Goal: Task Accomplishment & Management: Use online tool/utility

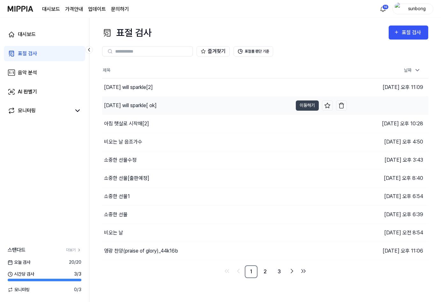
click at [148, 107] on div "[DATE] will sparkle[ ok]" at bounding box center [130, 106] width 53 height 8
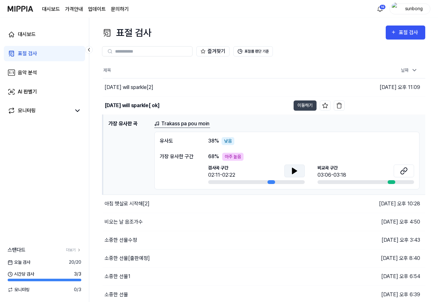
click at [296, 170] on icon at bounding box center [294, 171] width 4 height 6
click at [293, 170] on icon at bounding box center [294, 171] width 4 height 6
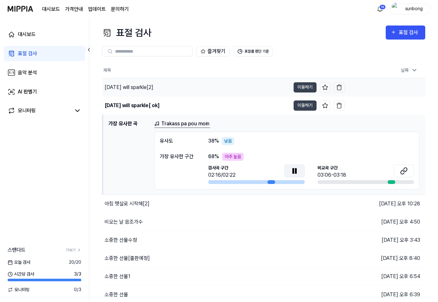
click at [146, 87] on div "[DATE] will sparkle[2]" at bounding box center [129, 88] width 49 height 8
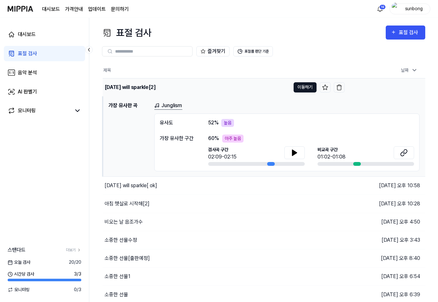
click at [305, 91] on button "이동하기" at bounding box center [305, 87] width 23 height 10
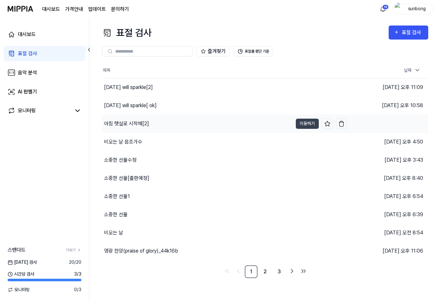
click at [134, 123] on div "아침 햇살로 시작해[2]" at bounding box center [126, 124] width 45 height 8
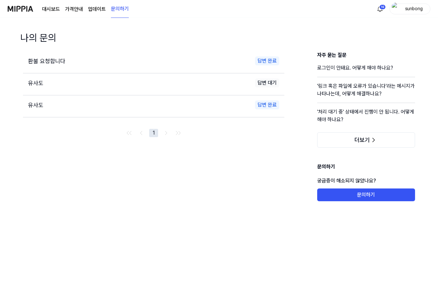
drag, startPoint x: 46, startPoint y: 9, endPoint x: 48, endPoint y: 22, distance: 12.6
click at [46, 9] on link "대시보드" at bounding box center [51, 9] width 18 height 8
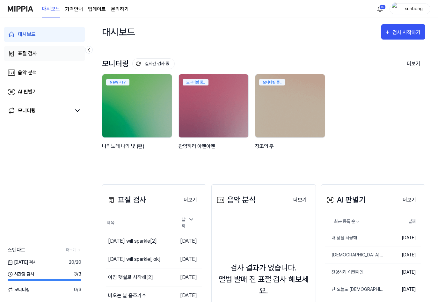
click at [25, 54] on div "표절 검사" at bounding box center [27, 54] width 19 height 8
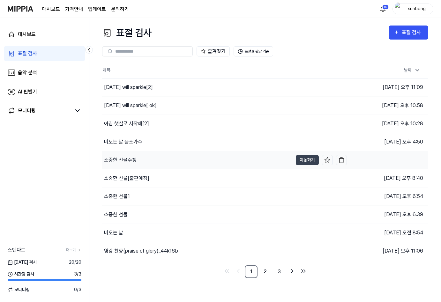
click at [128, 160] on div "소중한 선물수정" at bounding box center [120, 160] width 33 height 8
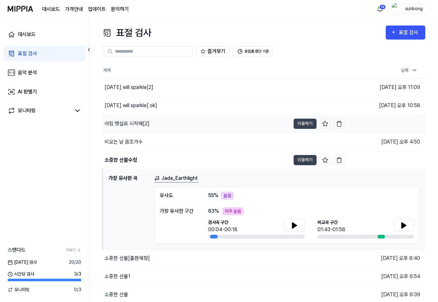
scroll to position [56, 0]
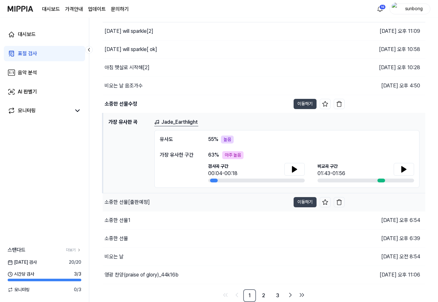
click at [135, 202] on div "소중한 선물[출판예정]" at bounding box center [127, 202] width 45 height 8
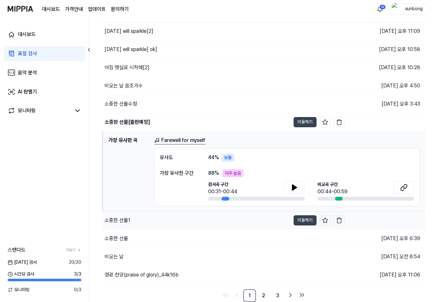
click at [122, 218] on div "소중한 선물1" at bounding box center [118, 220] width 26 height 8
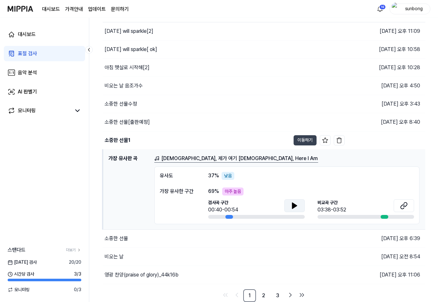
click at [296, 205] on icon at bounding box center [294, 206] width 4 height 6
click at [121, 102] on div "소중한 선물수정" at bounding box center [121, 104] width 33 height 8
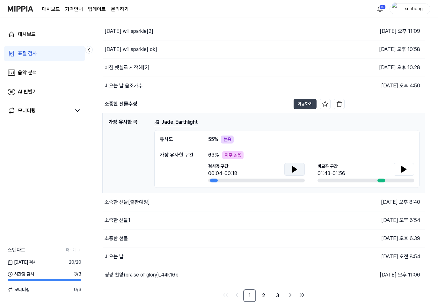
click at [293, 166] on icon at bounding box center [294, 169] width 4 height 6
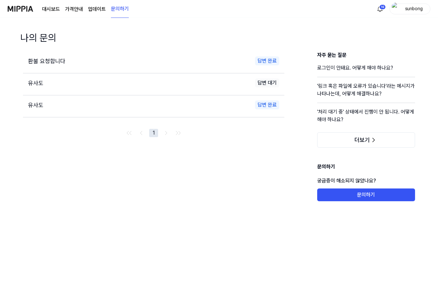
click at [45, 8] on link "대시보드" at bounding box center [51, 9] width 18 height 8
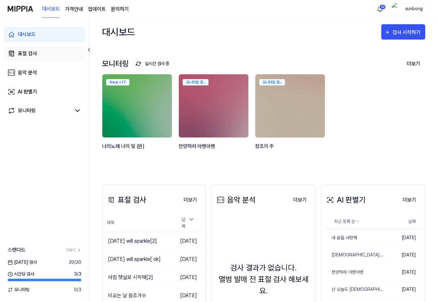
click at [27, 53] on div "표절 검사" at bounding box center [27, 54] width 19 height 8
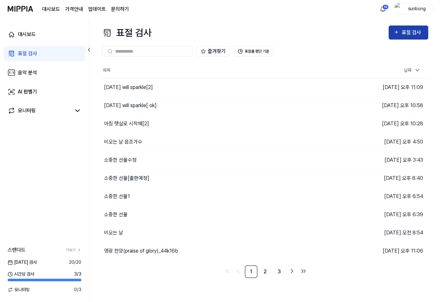
click at [392, 31] on button "표절 검사" at bounding box center [408, 33] width 40 height 14
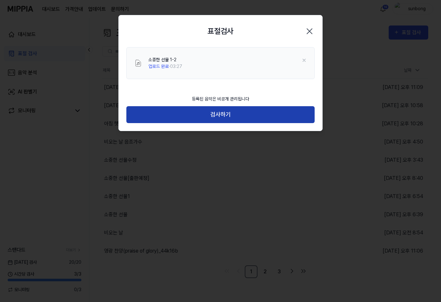
click at [258, 116] on button "검사하기" at bounding box center [220, 114] width 188 height 17
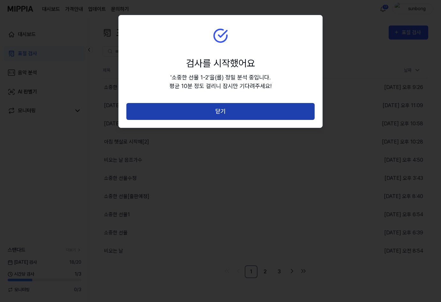
click at [232, 110] on button "닫기" at bounding box center [220, 111] width 188 height 17
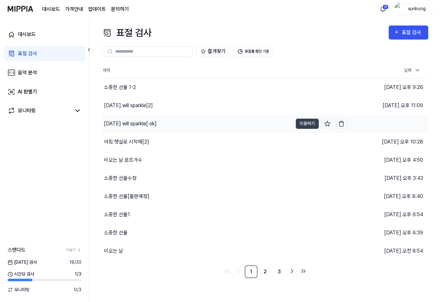
click at [147, 121] on div "[DATE] will sparkle[ ok]" at bounding box center [130, 124] width 53 height 8
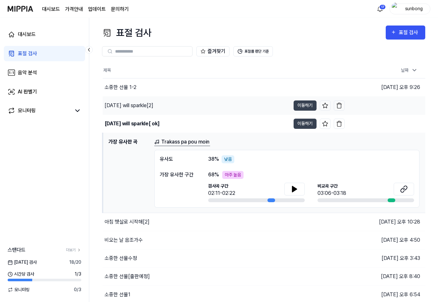
click at [144, 106] on div "[DATE] will sparkle[2]" at bounding box center [129, 106] width 49 height 8
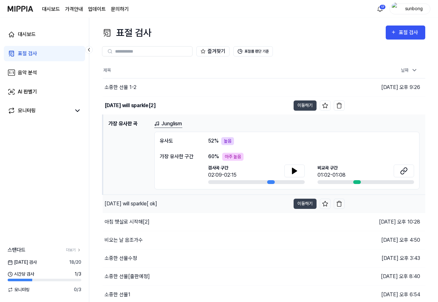
click at [154, 204] on div "[DATE] will sparkle[ ok]" at bounding box center [131, 204] width 53 height 8
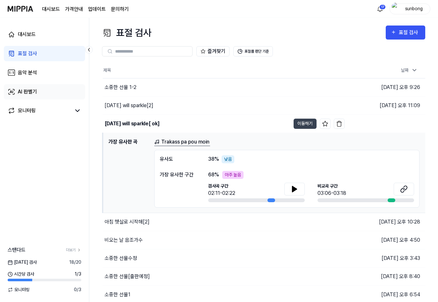
drag, startPoint x: 29, startPoint y: 91, endPoint x: 34, endPoint y: 89, distance: 5.7
click at [29, 91] on div "AI 판별기" at bounding box center [27, 92] width 19 height 8
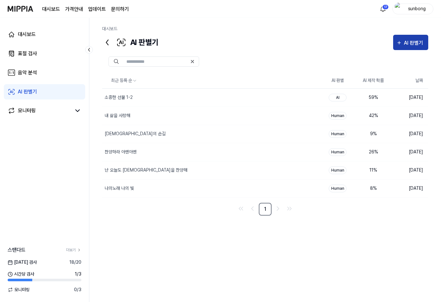
click at [415, 41] on div "AI 판별기" at bounding box center [414, 43] width 21 height 8
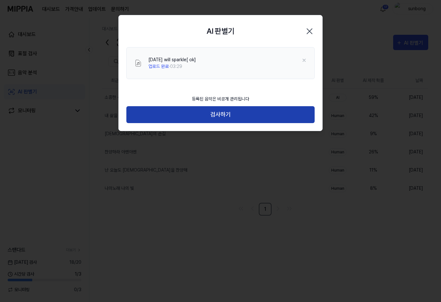
click at [216, 113] on button "검사하기" at bounding box center [220, 114] width 188 height 17
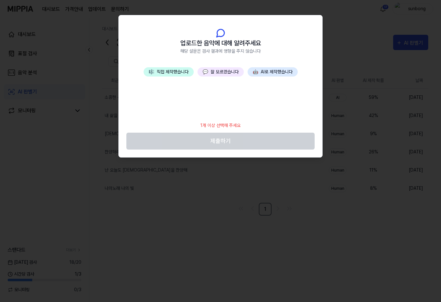
click at [216, 73] on button "💬 잘 모르겠습니다" at bounding box center [220, 71] width 46 height 9
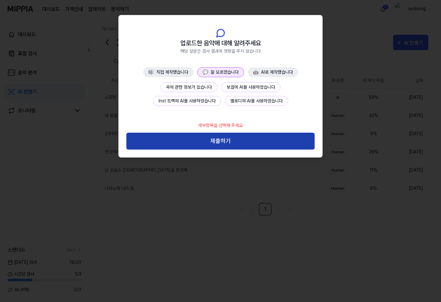
click at [227, 141] on button "제출하기" at bounding box center [220, 141] width 188 height 17
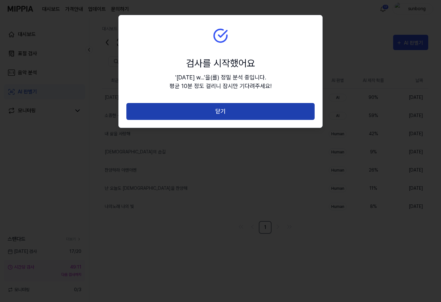
click at [226, 114] on button "닫기" at bounding box center [220, 111] width 188 height 17
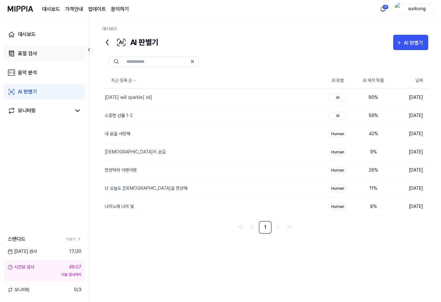
click at [29, 49] on link "표절 검사" at bounding box center [44, 53] width 81 height 15
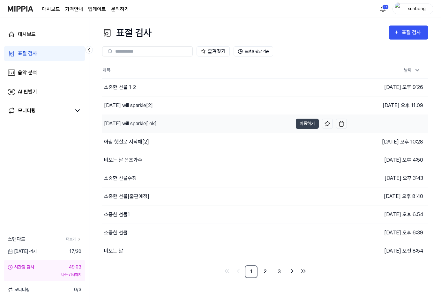
click at [149, 123] on div "[DATE] will sparkle[ ok]" at bounding box center [130, 124] width 53 height 8
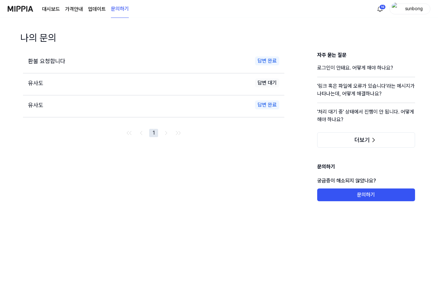
click at [48, 10] on link "대시보드" at bounding box center [51, 9] width 18 height 8
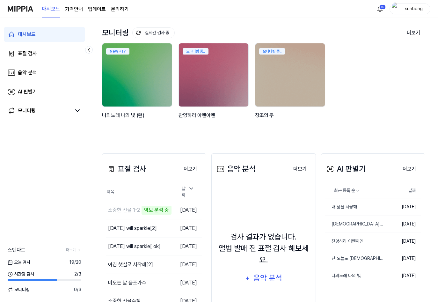
scroll to position [96, 0]
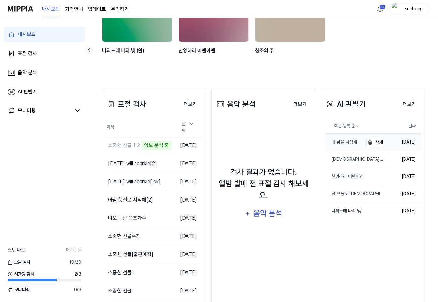
click at [345, 142] on div "내 삶을 사랑해" at bounding box center [341, 142] width 32 height 7
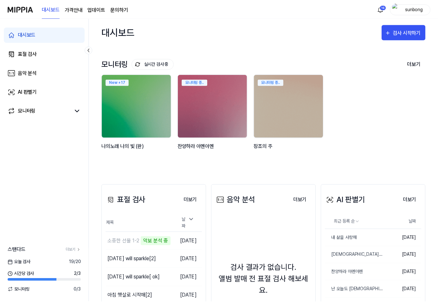
scroll to position [96, 0]
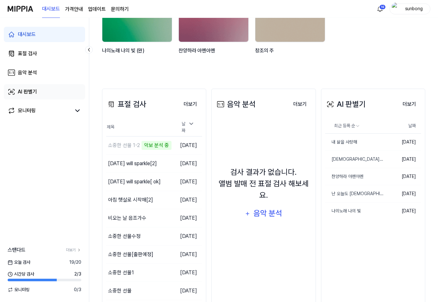
click at [33, 88] on div "AI 판별기" at bounding box center [27, 92] width 19 height 8
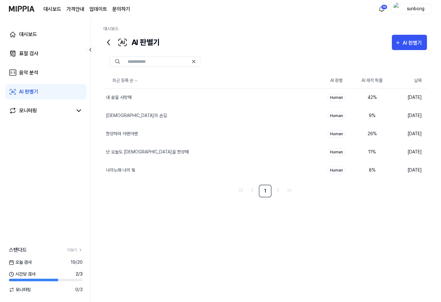
scroll to position [0, 0]
click at [410, 44] on div "AI 판별기" at bounding box center [414, 43] width 21 height 8
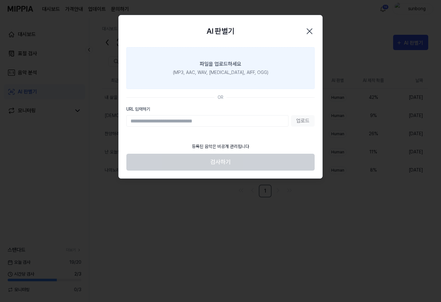
click at [226, 67] on div "파일을 업로드하세요" at bounding box center [220, 64] width 41 height 8
click at [0, 0] on input "파일을 업로드하세요 (MP3, AAC, WAV, FLAC, AIFF, OGG)" at bounding box center [0, 0] width 0 height 0
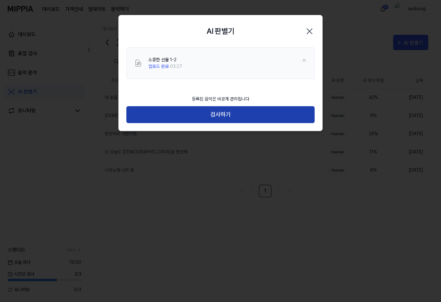
click at [223, 114] on button "검사하기" at bounding box center [220, 114] width 188 height 17
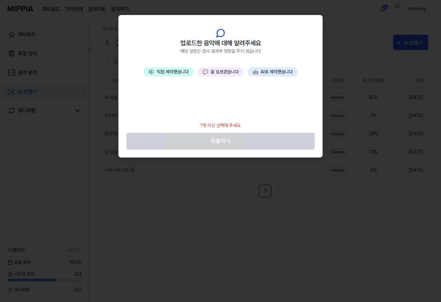
click at [227, 73] on button "💬 잘 모르겠습니다" at bounding box center [220, 71] width 46 height 9
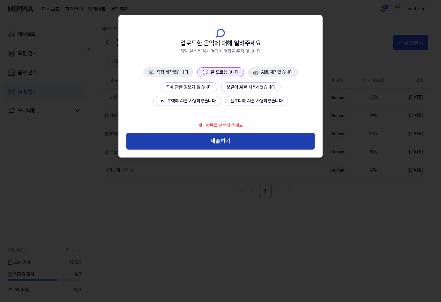
click at [222, 141] on button "제출하기" at bounding box center [220, 141] width 188 height 17
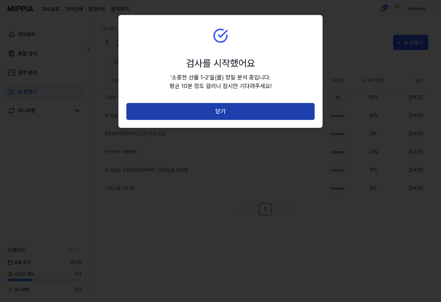
click at [217, 115] on button "닫기" at bounding box center [220, 111] width 188 height 17
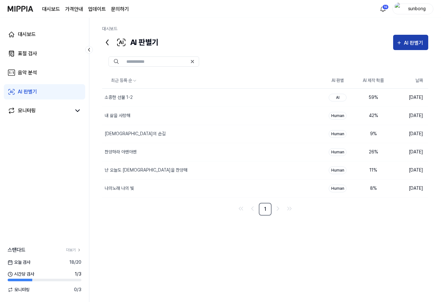
click at [415, 38] on button "AI 판별기" at bounding box center [410, 42] width 35 height 15
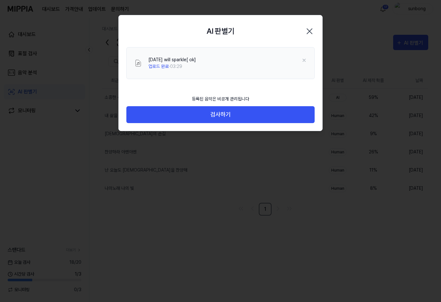
click at [308, 29] on icon "button" at bounding box center [309, 31] width 10 height 10
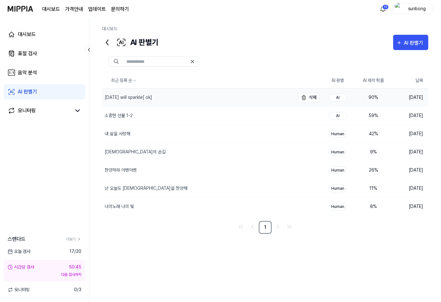
click at [148, 98] on div "[DATE] will sparkle[ ok]" at bounding box center [129, 97] width 48 height 7
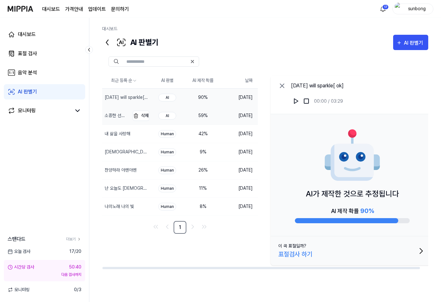
click at [113, 114] on div "소중한 선물 1-2" at bounding box center [117, 115] width 24 height 7
click at [119, 98] on div "[DATE] will sparkle[ ok]" at bounding box center [117, 97] width 24 height 7
click at [296, 254] on div "표절검사 하기" at bounding box center [295, 254] width 34 height 10
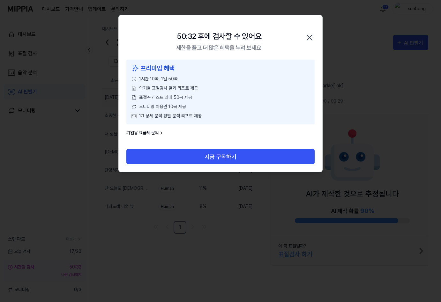
click at [308, 35] on icon "button" at bounding box center [309, 38] width 10 height 10
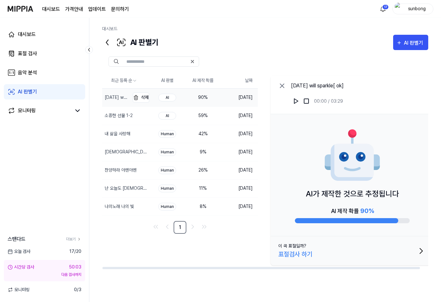
click at [115, 97] on div "[DATE] will sparkle[ ok]" at bounding box center [117, 97] width 24 height 7
click at [167, 96] on div "AI" at bounding box center [167, 98] width 18 height 8
click at [127, 97] on div "[DATE] will sparkle[ ok]" at bounding box center [117, 97] width 24 height 7
click at [310, 251] on div "표절검사 하기" at bounding box center [295, 254] width 34 height 10
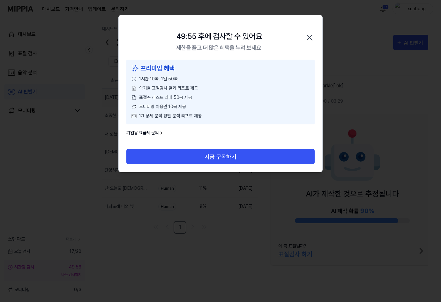
click at [308, 37] on icon "button" at bounding box center [309, 38] width 10 height 10
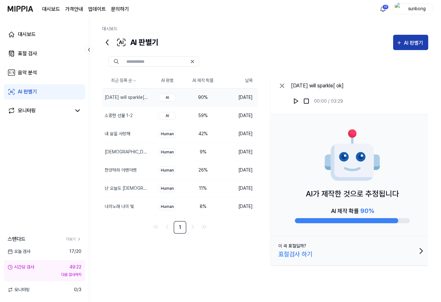
click at [412, 39] on div "AI 판별기" at bounding box center [414, 43] width 21 height 8
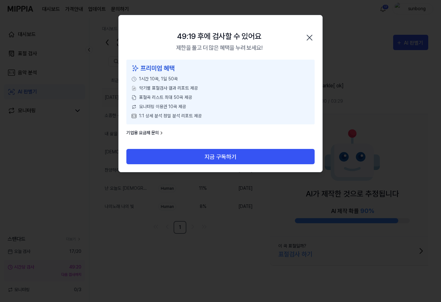
click at [308, 40] on icon "button" at bounding box center [309, 38] width 10 height 10
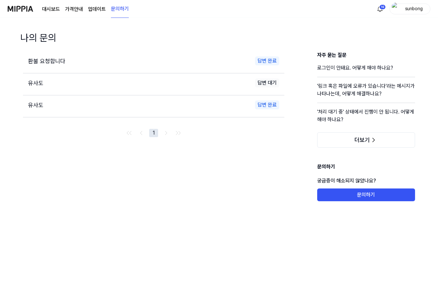
click at [47, 6] on link "대시보드" at bounding box center [51, 9] width 18 height 8
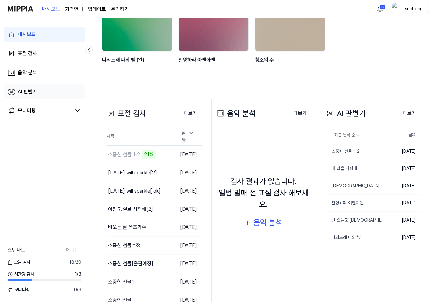
scroll to position [96, 0]
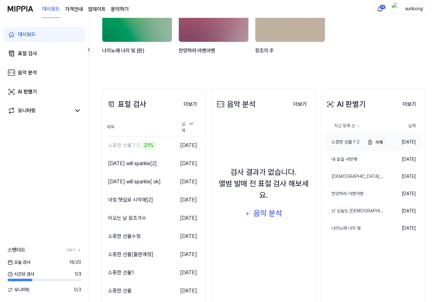
click at [349, 139] on div "소중한 선물 1-2" at bounding box center [342, 142] width 34 height 7
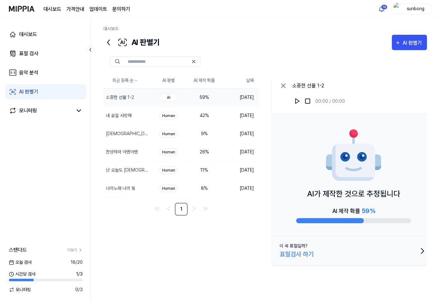
scroll to position [0, 0]
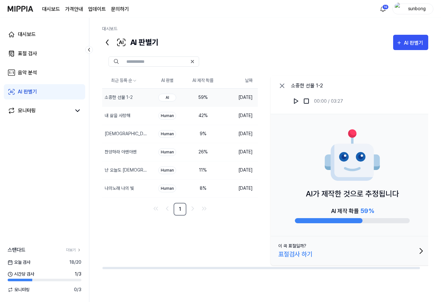
click at [170, 98] on div "AI" at bounding box center [167, 98] width 18 height 8
drag, startPoint x: 242, startPoint y: 98, endPoint x: 238, endPoint y: 98, distance: 3.8
click at [242, 98] on td "[DATE]" at bounding box center [239, 97] width 37 height 18
click at [119, 100] on div "소중한 선물 1-2" at bounding box center [117, 97] width 24 height 7
click at [28, 54] on div "표절 검사" at bounding box center [27, 54] width 19 height 8
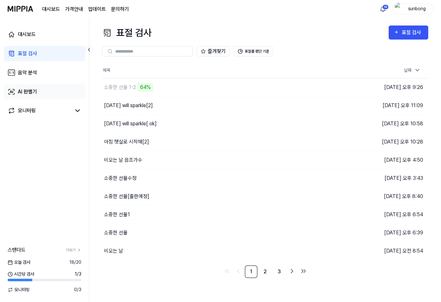
click at [40, 90] on link "AI 판별기" at bounding box center [44, 91] width 81 height 15
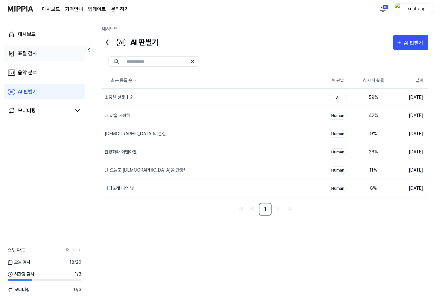
click at [29, 54] on div "표절 검사" at bounding box center [27, 54] width 19 height 8
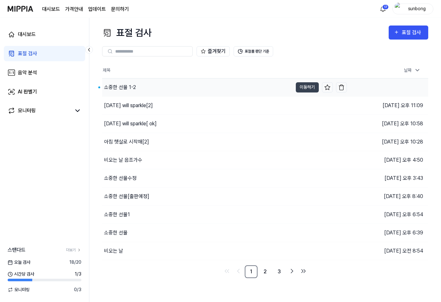
click at [128, 86] on div "소중한 선물 1-2" at bounding box center [120, 88] width 32 height 8
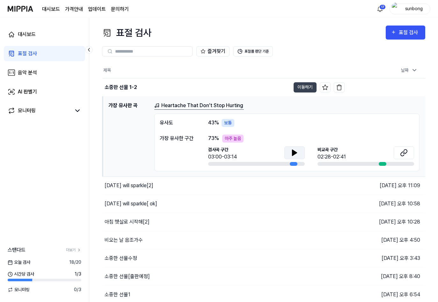
click at [292, 151] on icon at bounding box center [294, 153] width 4 height 6
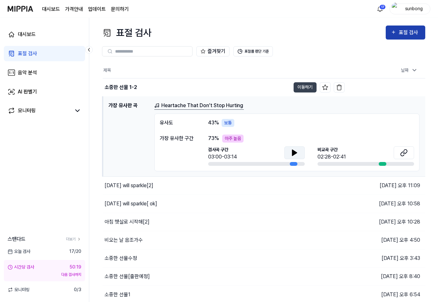
click at [400, 32] on div "표절 검사" at bounding box center [409, 32] width 21 height 8
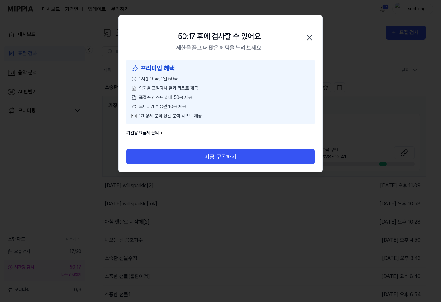
click at [309, 36] on icon "button" at bounding box center [309, 38] width 10 height 10
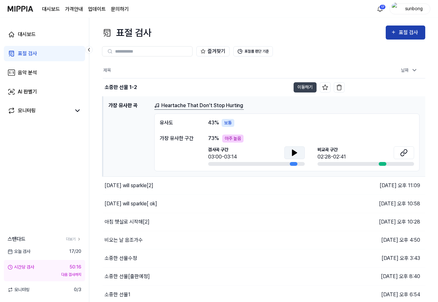
click at [406, 29] on div "표절 검사" at bounding box center [409, 32] width 21 height 8
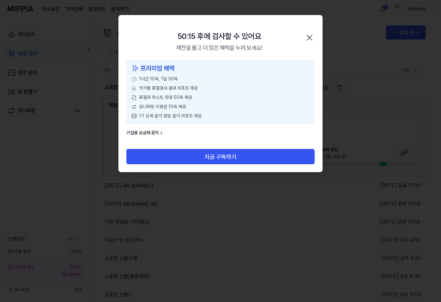
click at [311, 34] on icon "button" at bounding box center [309, 38] width 10 height 10
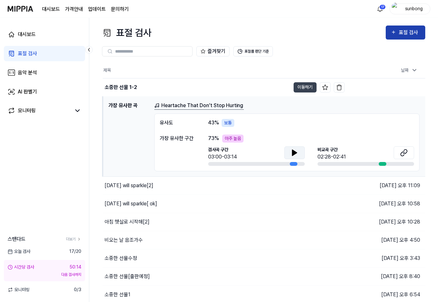
click at [415, 34] on div "표절 검사" at bounding box center [409, 32] width 21 height 8
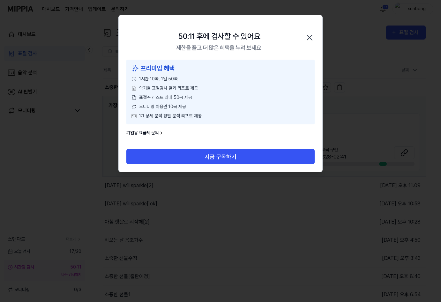
click at [311, 39] on icon "button" at bounding box center [309, 37] width 5 height 5
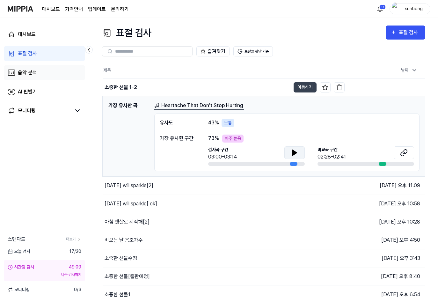
click at [27, 74] on div "음악 분석" at bounding box center [27, 73] width 19 height 8
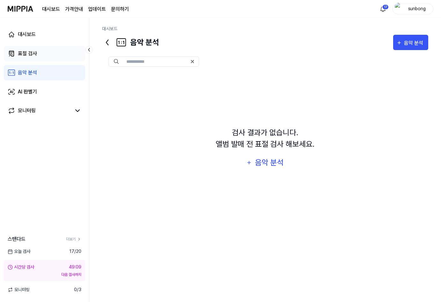
click at [25, 51] on div "표절 검사" at bounding box center [27, 54] width 19 height 8
